Goal: Task Accomplishment & Management: Manage account settings

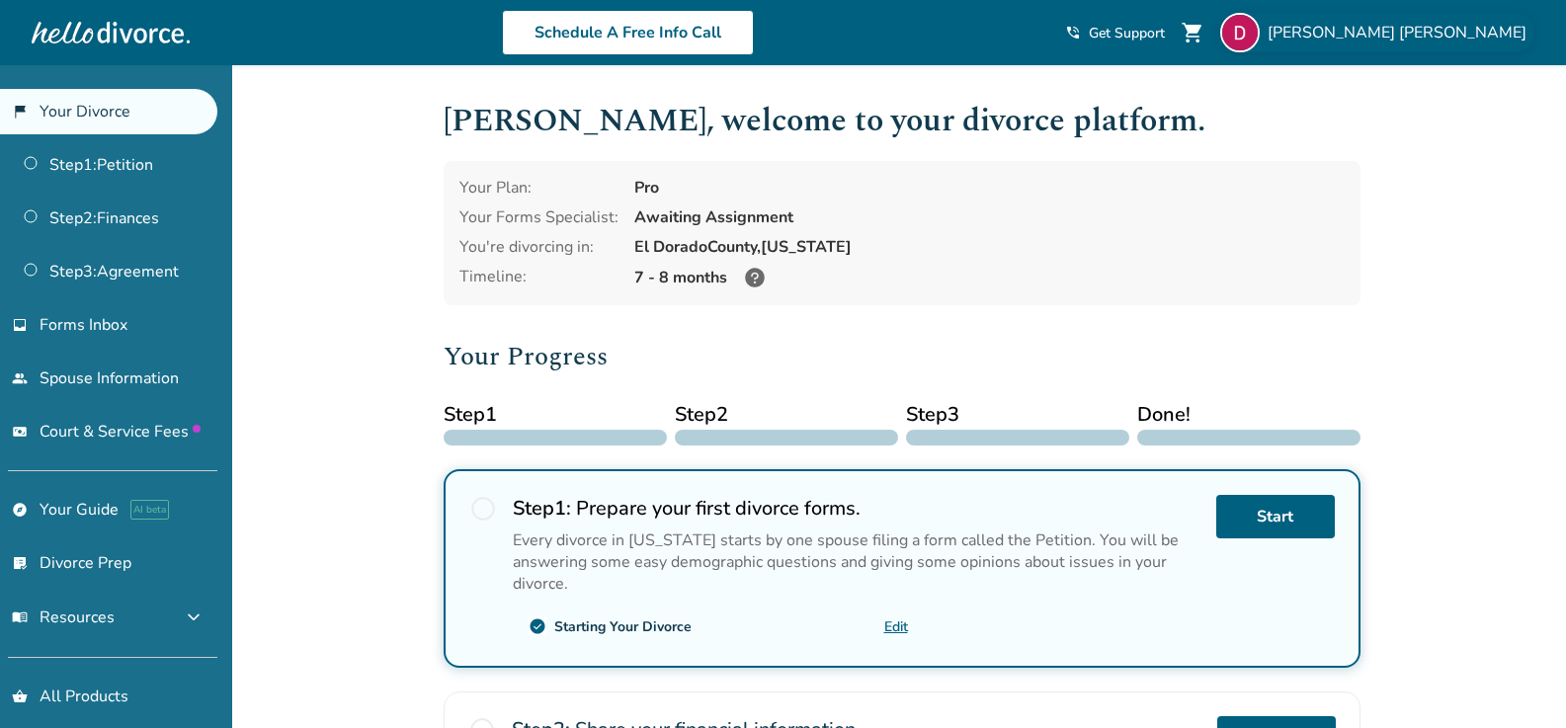
click at [1260, 35] on img at bounding box center [1240, 33] width 40 height 40
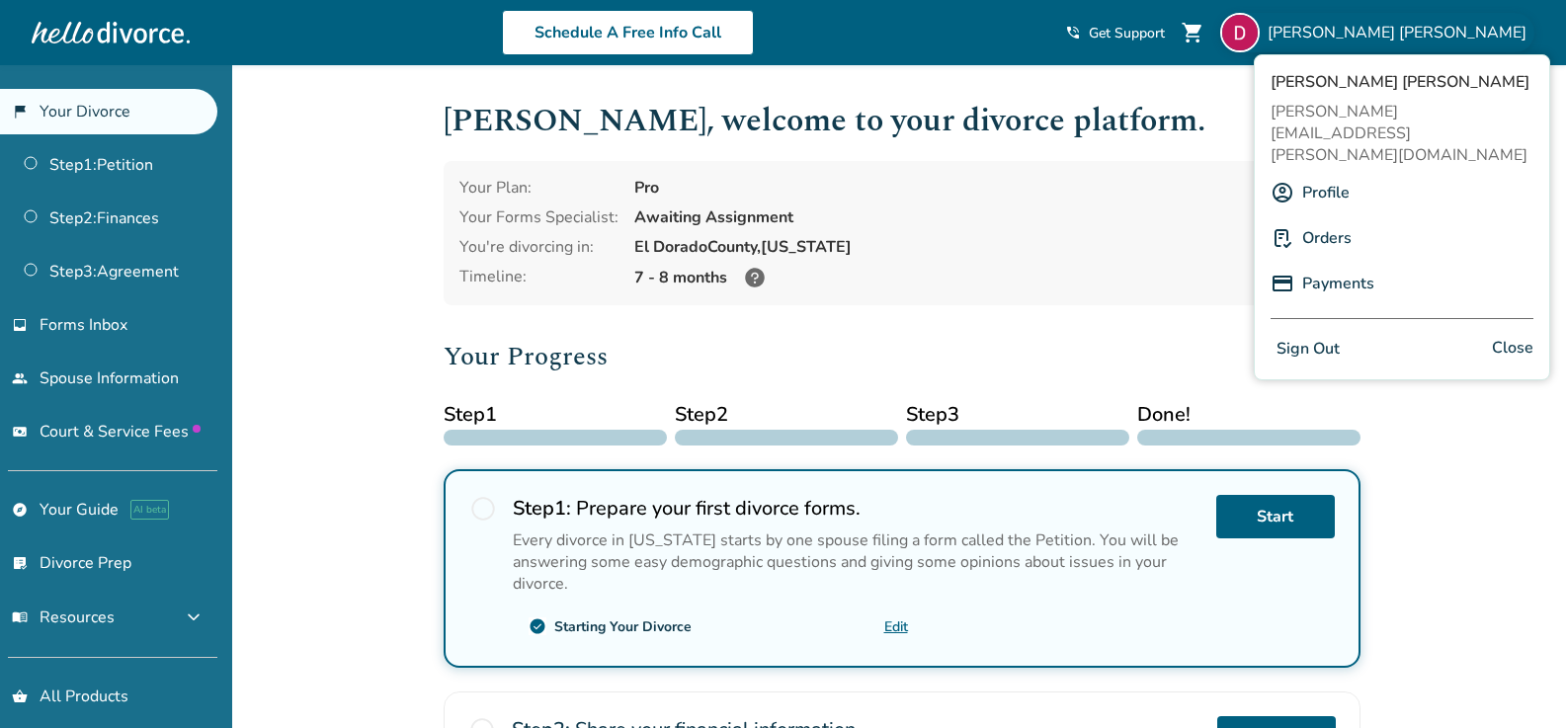
click at [1324, 335] on button "Sign Out" at bounding box center [1308, 349] width 75 height 29
